Goal: Information Seeking & Learning: Learn about a topic

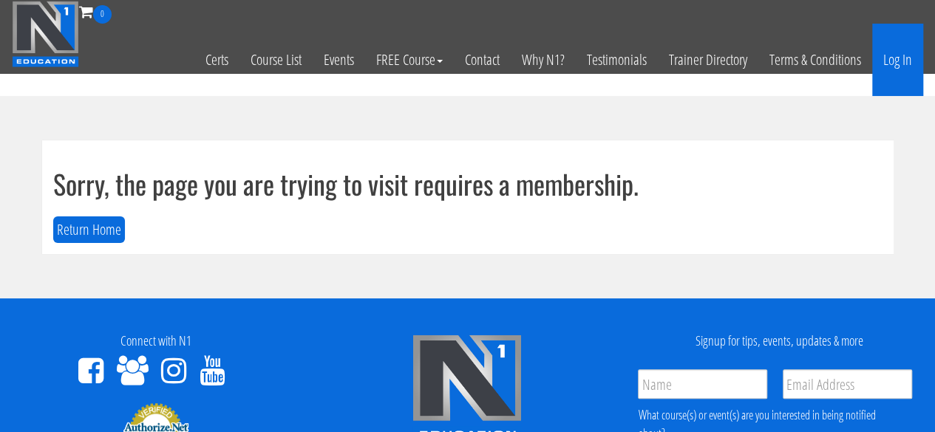
click at [912, 64] on link "Log In" at bounding box center [897, 60] width 51 height 72
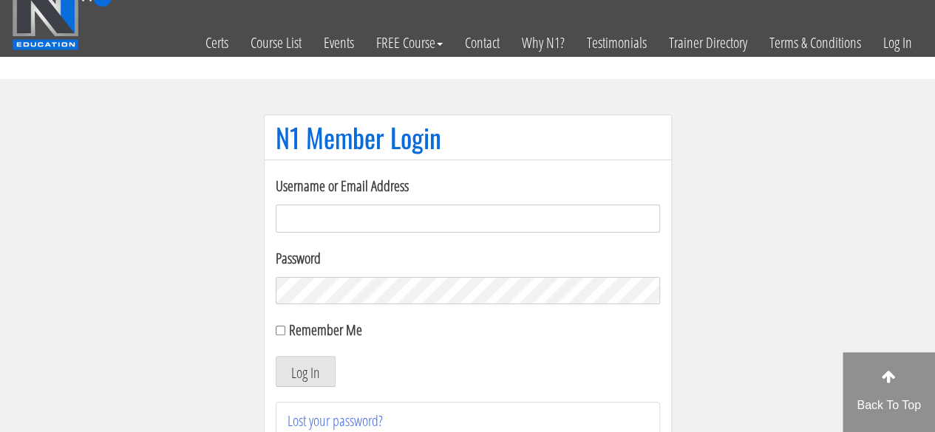
scroll to position [19, 0]
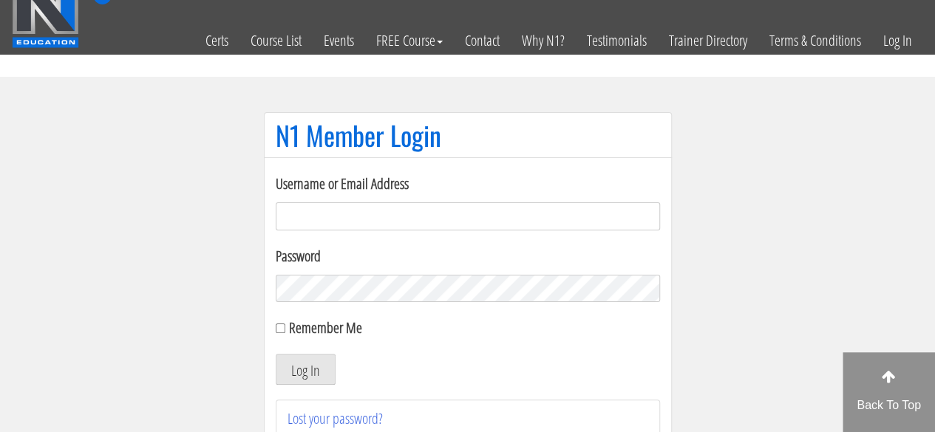
type input "[EMAIL_ADDRESS][DOMAIN_NAME]"
click at [278, 334] on div "Remember Me" at bounding box center [468, 328] width 384 height 22
click at [278, 329] on input "Remember Me" at bounding box center [281, 329] width 10 height 10
checkbox input "true"
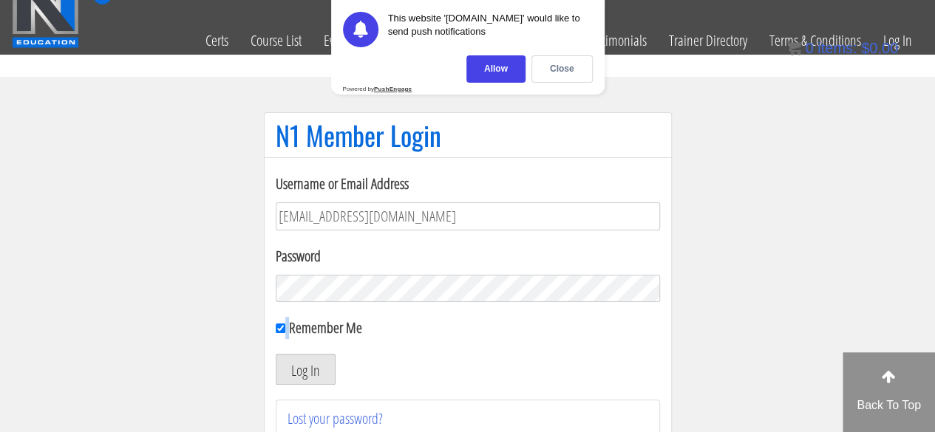
click at [300, 372] on button "Log In" at bounding box center [306, 369] width 60 height 31
click at [501, 67] on div "Allow" at bounding box center [495, 68] width 59 height 27
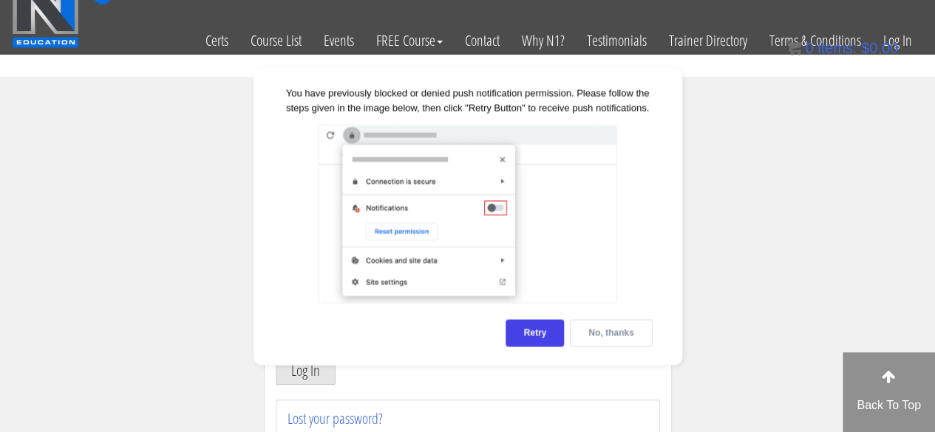
click at [605, 336] on div "No, thanks" at bounding box center [611, 332] width 82 height 27
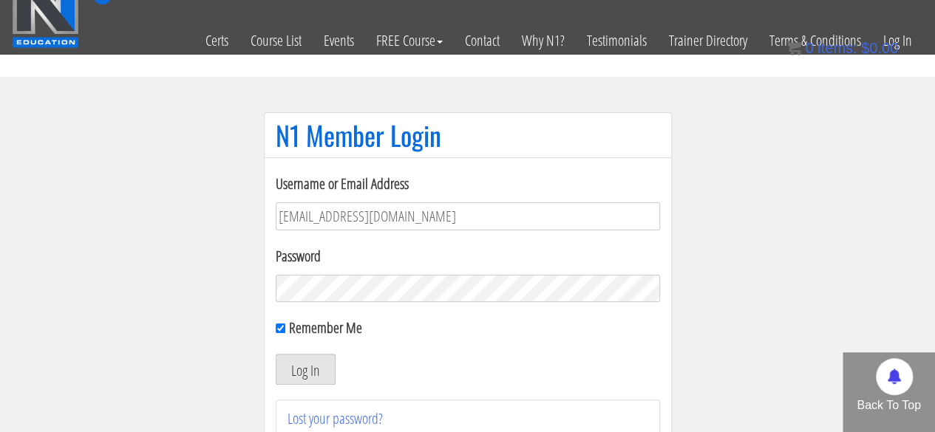
click at [296, 361] on button "Log In" at bounding box center [306, 369] width 60 height 31
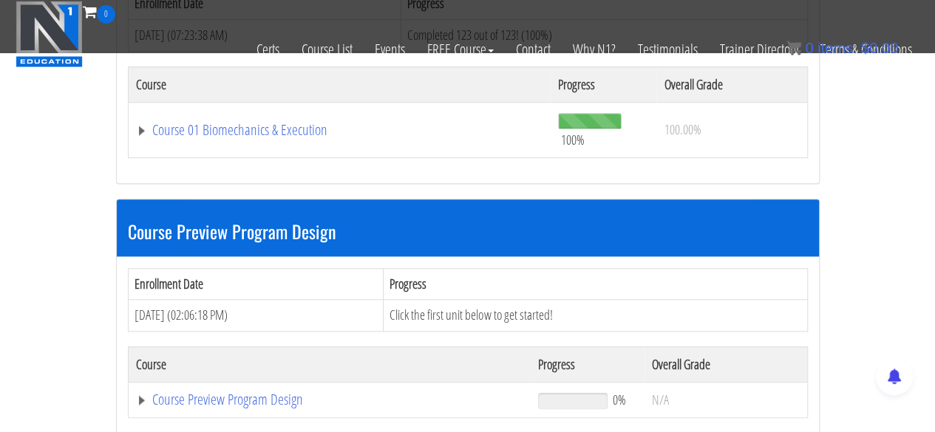
scroll to position [546, 0]
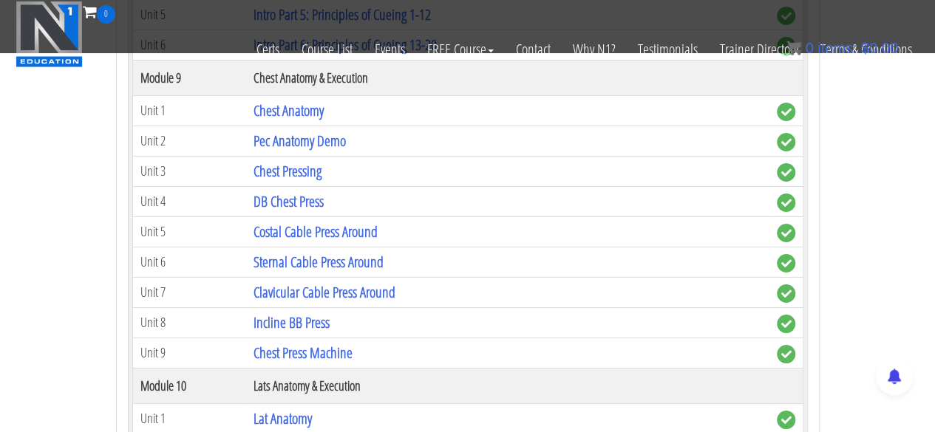
scroll to position [2589, 0]
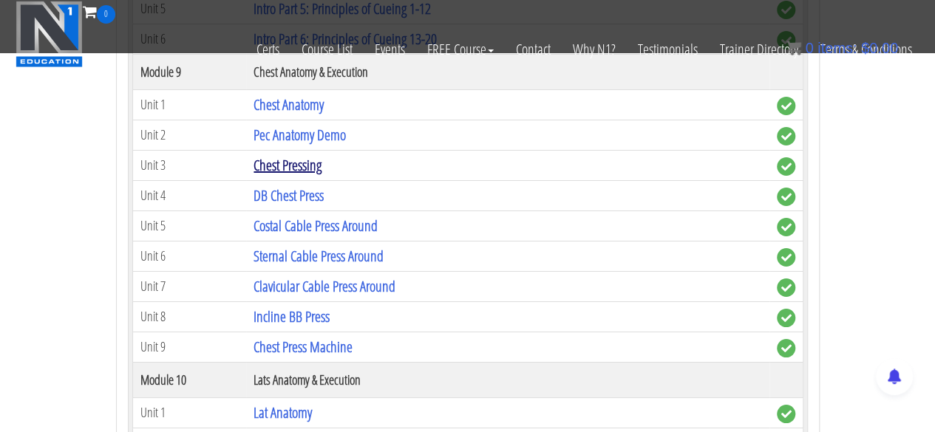
click at [305, 155] on link "Chest Pressing" at bounding box center [288, 165] width 68 height 20
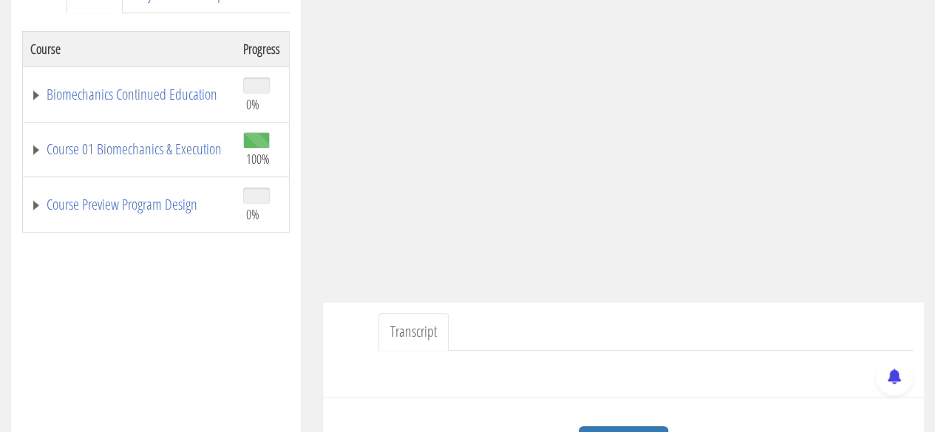
scroll to position [230, 0]
click at [74, 141] on link "Course 01 Biomechanics & Execution" at bounding box center [129, 148] width 198 height 15
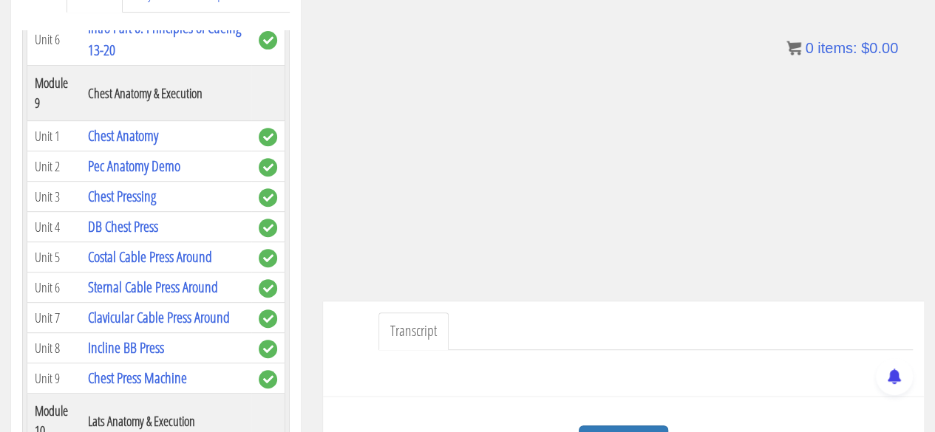
scroll to position [2774, 0]
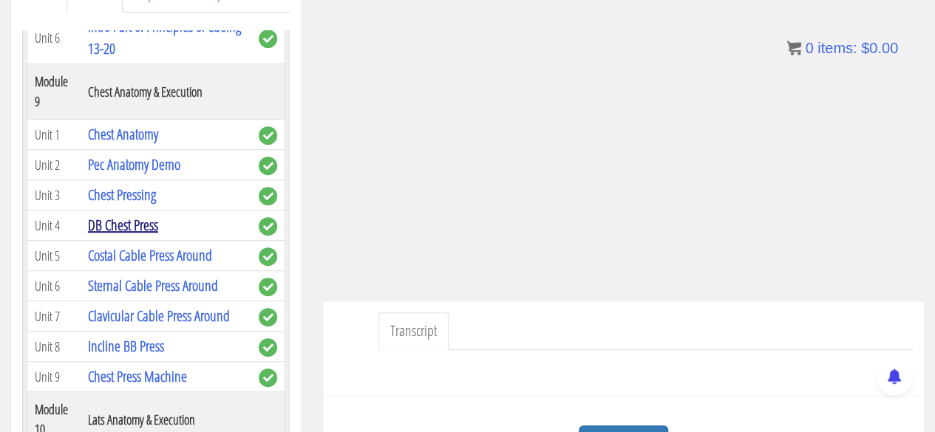
click at [149, 215] on link "DB Chest Press" at bounding box center [123, 225] width 70 height 20
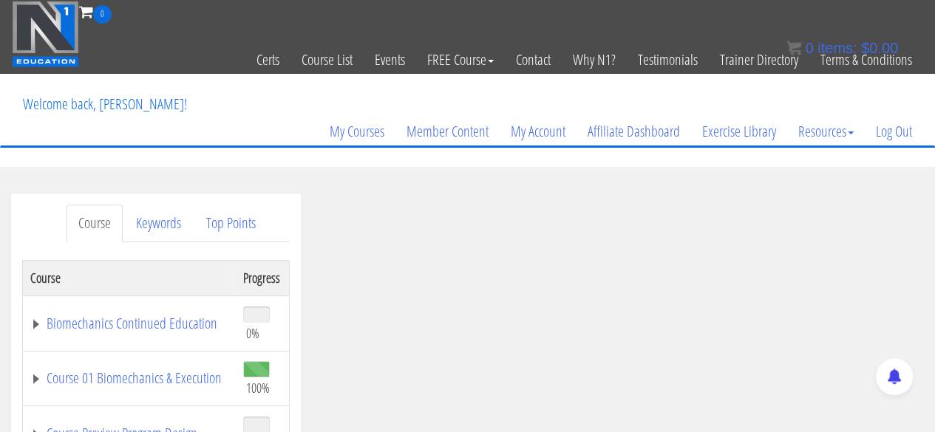
click at [57, 270] on th "Course" at bounding box center [129, 277] width 213 height 35
click at [92, 231] on link "Course" at bounding box center [95, 224] width 56 height 38
